Goal: Navigation & Orientation: Find specific page/section

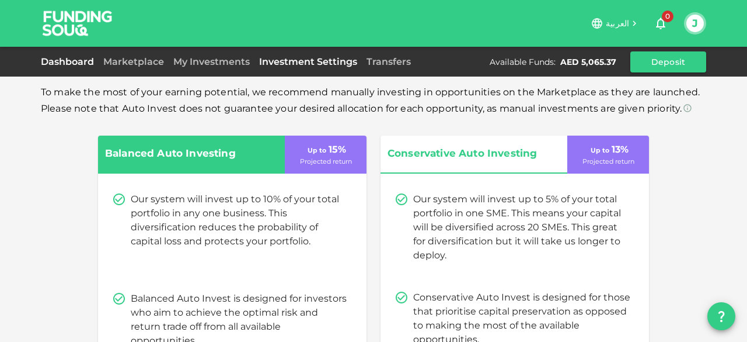
scroll to position [140, 0]
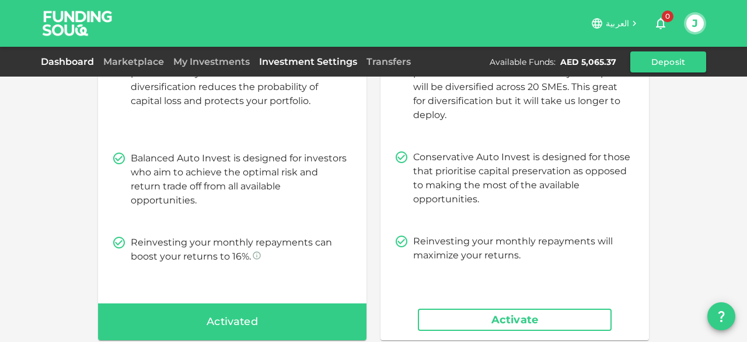
click at [61, 61] on link "Dashboard" at bounding box center [70, 61] width 58 height 11
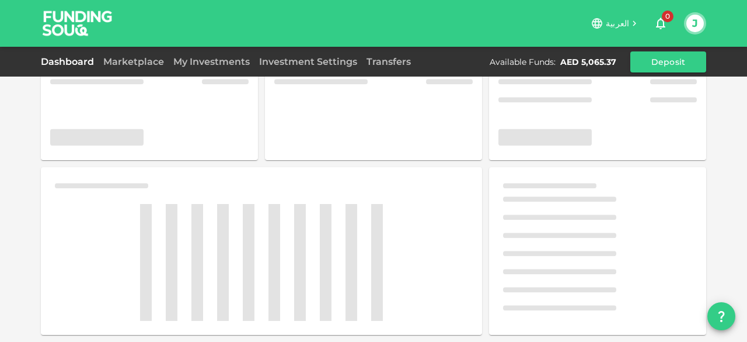
scroll to position [76, 0]
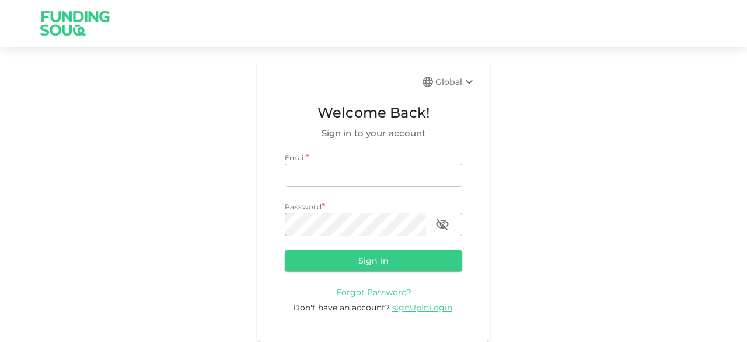
type input "[EMAIL_ADDRESS][DOMAIN_NAME]"
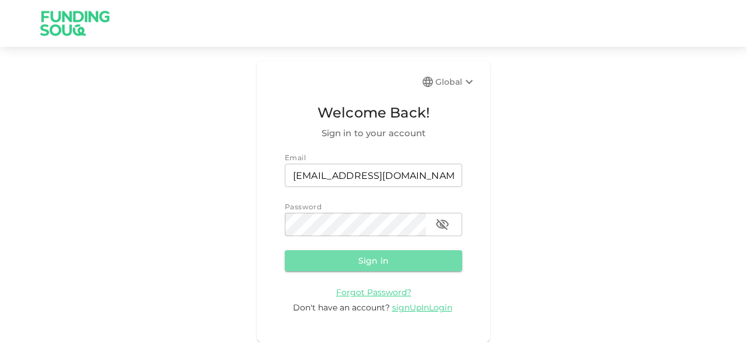
click at [322, 263] on button "Sign in" at bounding box center [374, 260] width 178 height 21
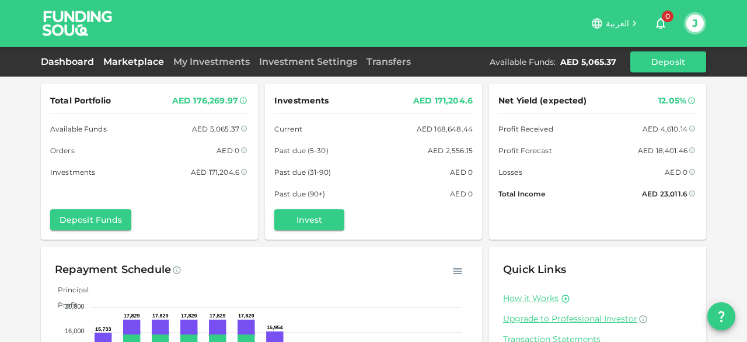
click at [117, 64] on link "Marketplace" at bounding box center [134, 61] width 70 height 11
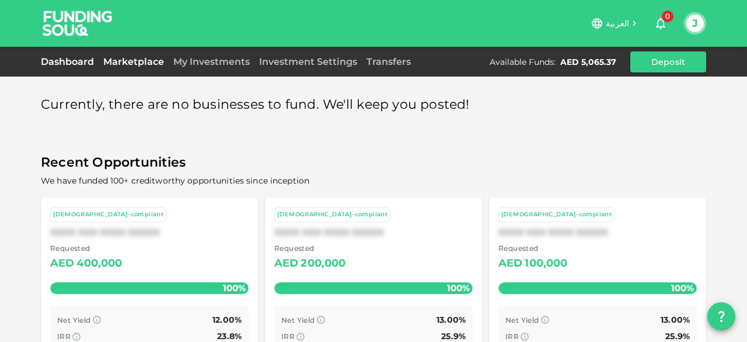
click at [62, 64] on link "Dashboard" at bounding box center [70, 61] width 58 height 11
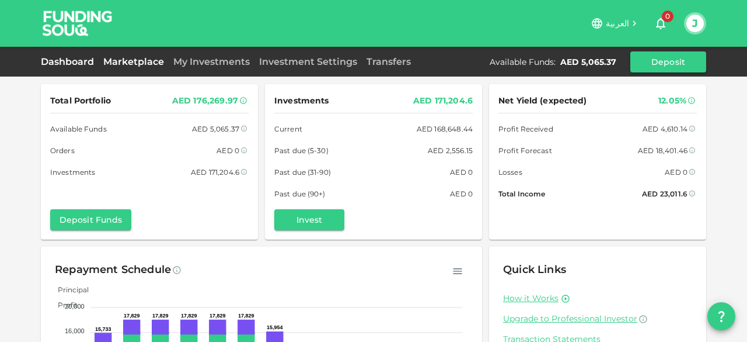
click at [118, 62] on link "Marketplace" at bounding box center [134, 61] width 70 height 11
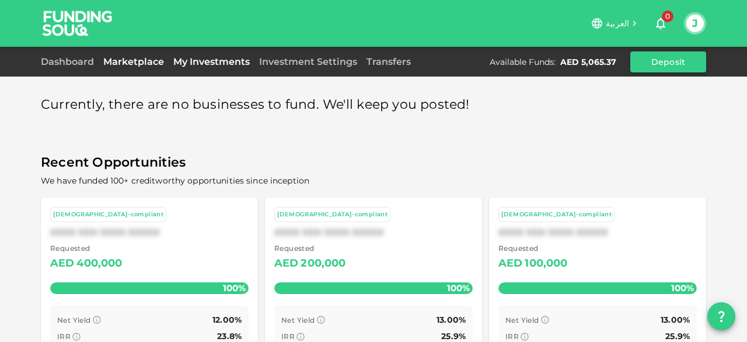
click at [211, 56] on link "My Investments" at bounding box center [212, 61] width 86 height 11
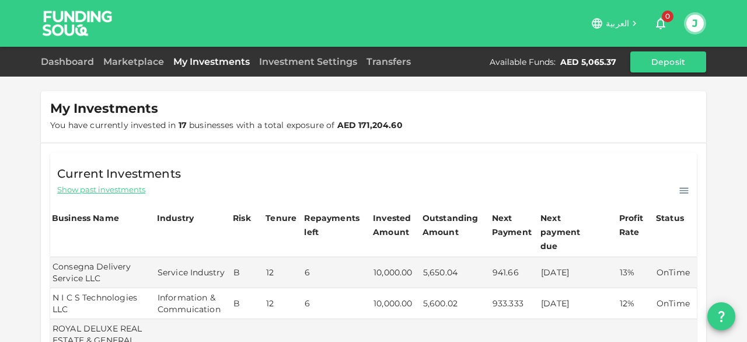
click at [69, 67] on div "Dashboard" at bounding box center [70, 62] width 58 height 14
click at [70, 60] on link "Dashboard" at bounding box center [70, 61] width 58 height 11
